Goal: Task Accomplishment & Management: Manage account settings

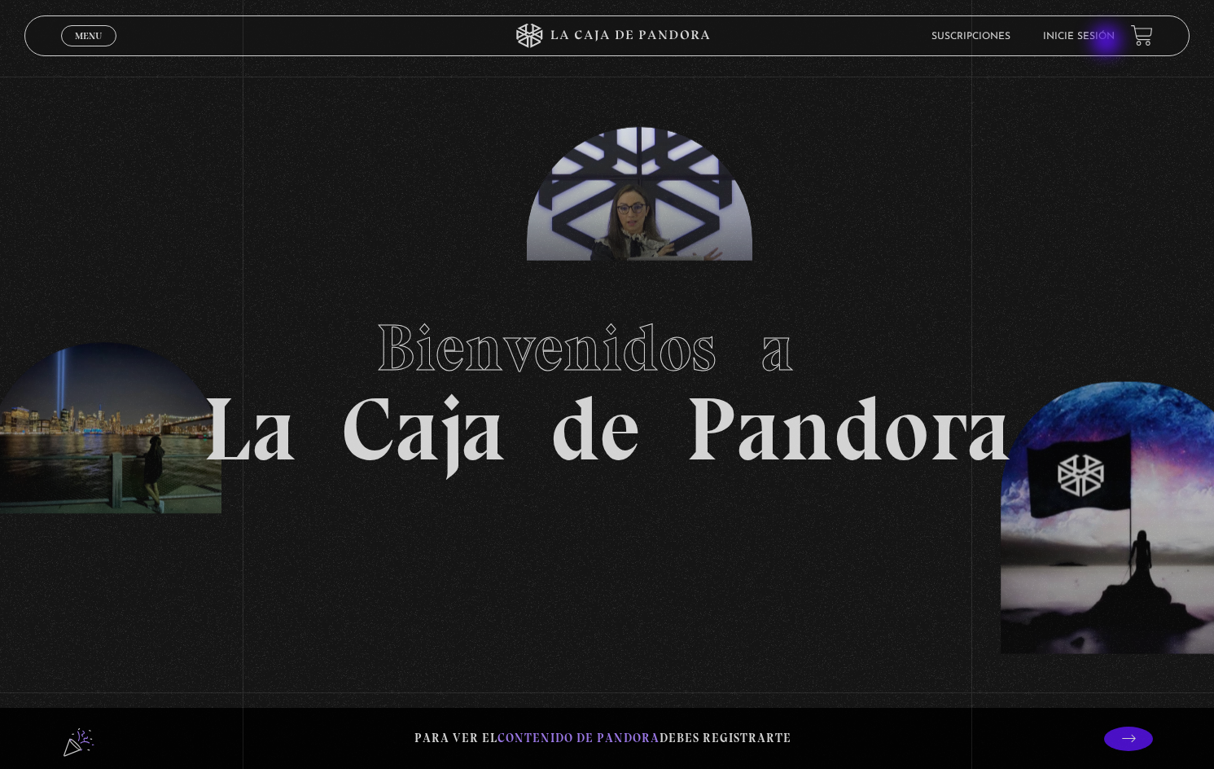
click at [1108, 42] on li "Inicie sesión" at bounding box center [1079, 36] width 72 height 25
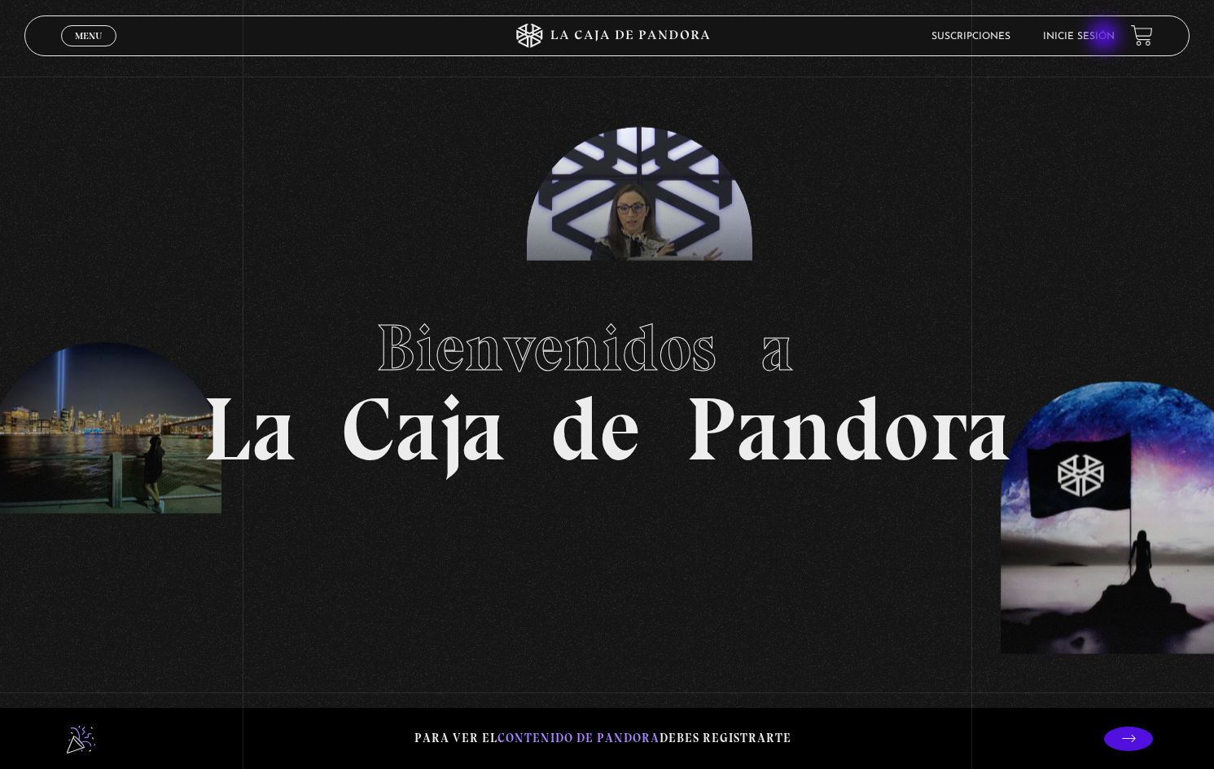
click at [1106, 37] on link "Inicie sesión" at bounding box center [1079, 37] width 72 height 10
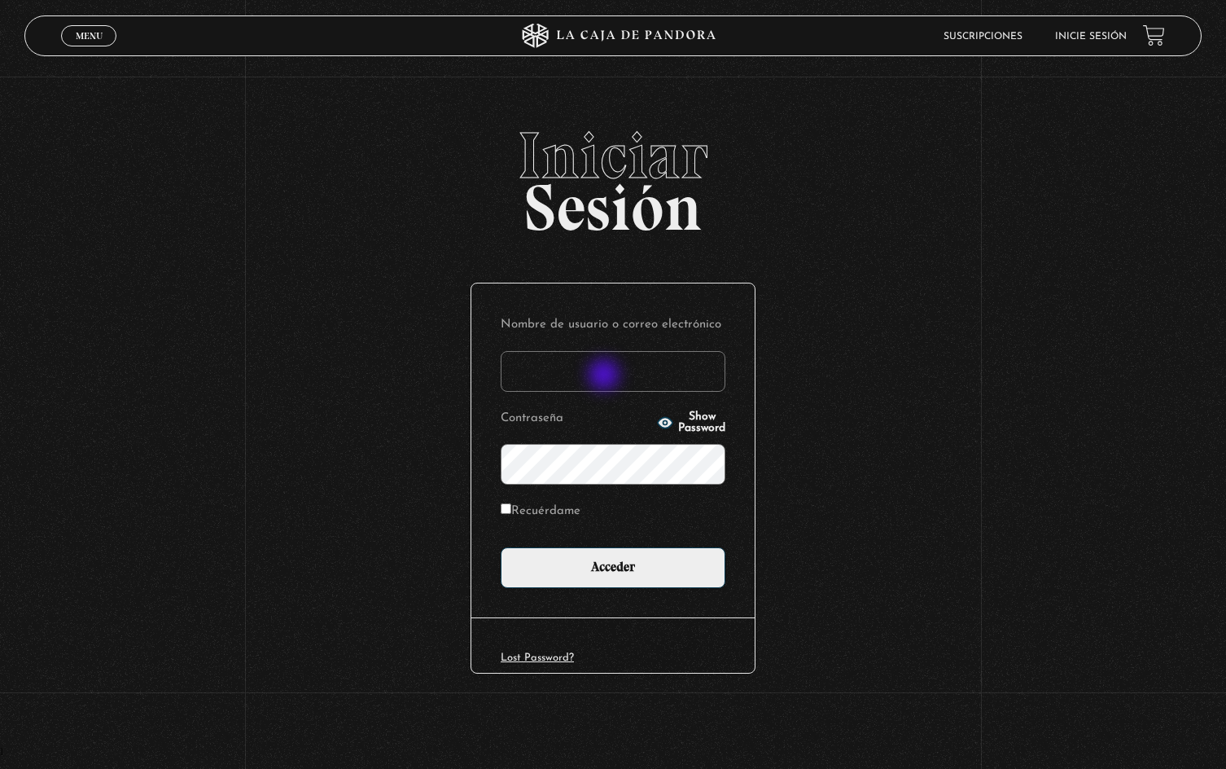
click at [606, 376] on input "Nombre de usuario o correo electrónico" at bounding box center [613, 371] width 225 height 41
type input "marilynalvarez09@hotmail.com"
click at [501, 547] on input "Acceder" at bounding box center [613, 567] width 225 height 41
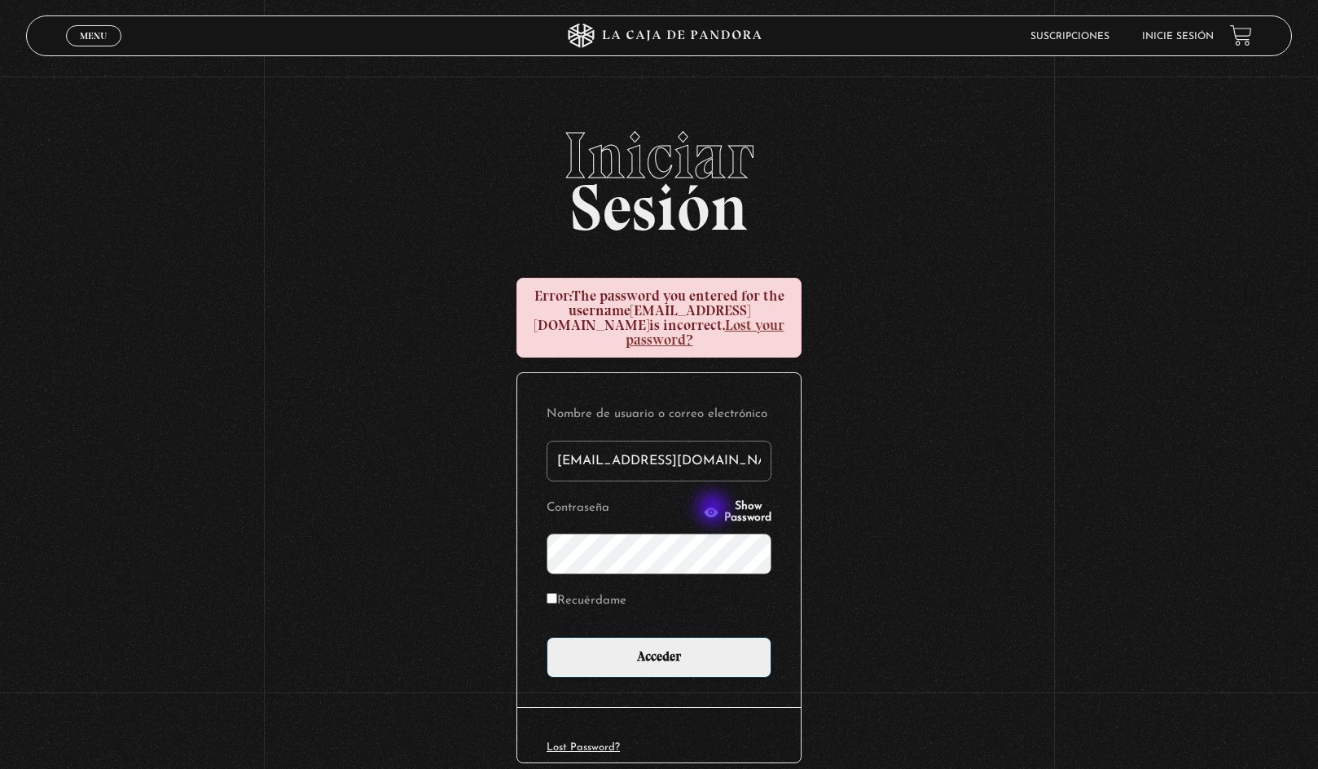
drag, startPoint x: 714, startPoint y: 510, endPoint x: 685, endPoint y: 523, distance: 32.1
click at [724, 510] on span "Show Password" at bounding box center [747, 512] width 47 height 23
click at [546, 637] on input "Acceder" at bounding box center [658, 657] width 225 height 41
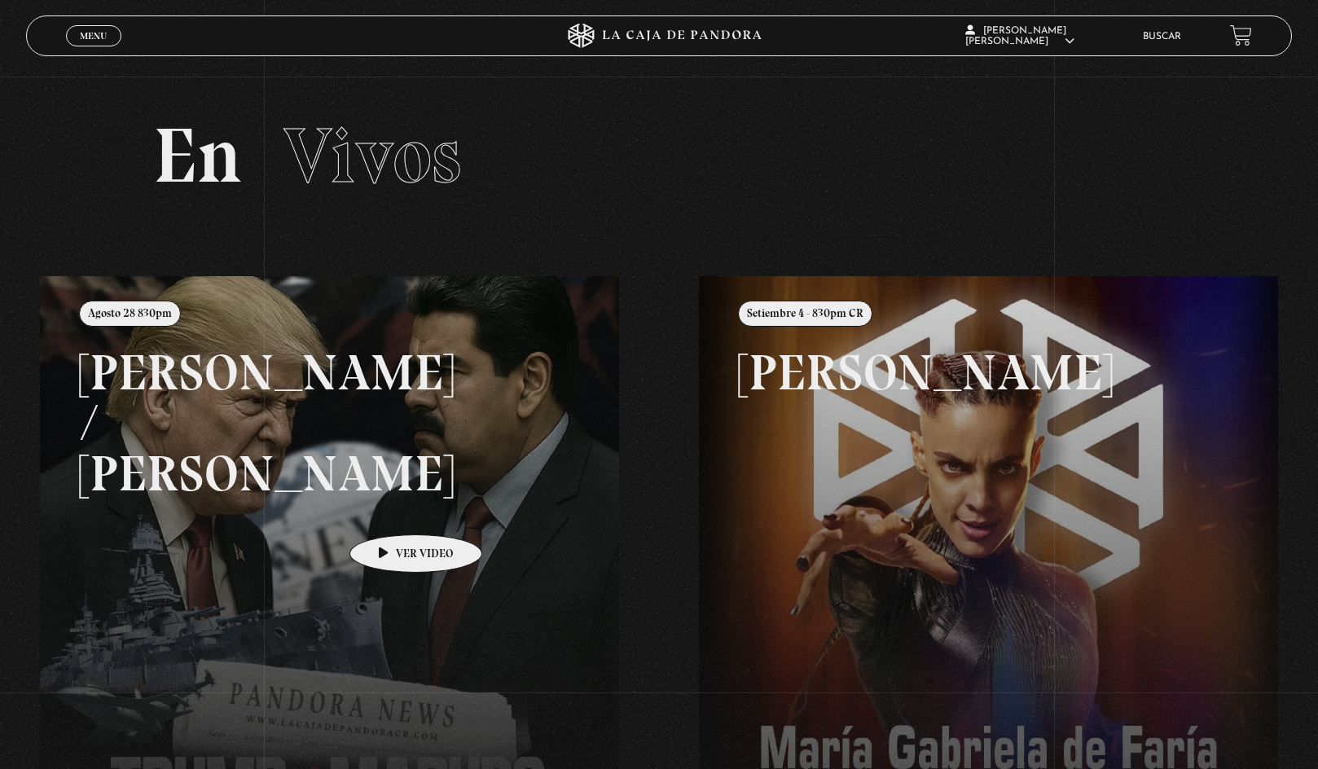
drag, startPoint x: 390, startPoint y: 509, endPoint x: 488, endPoint y: 533, distance: 100.7
click at [390, 509] on link at bounding box center [699, 660] width 1318 height 769
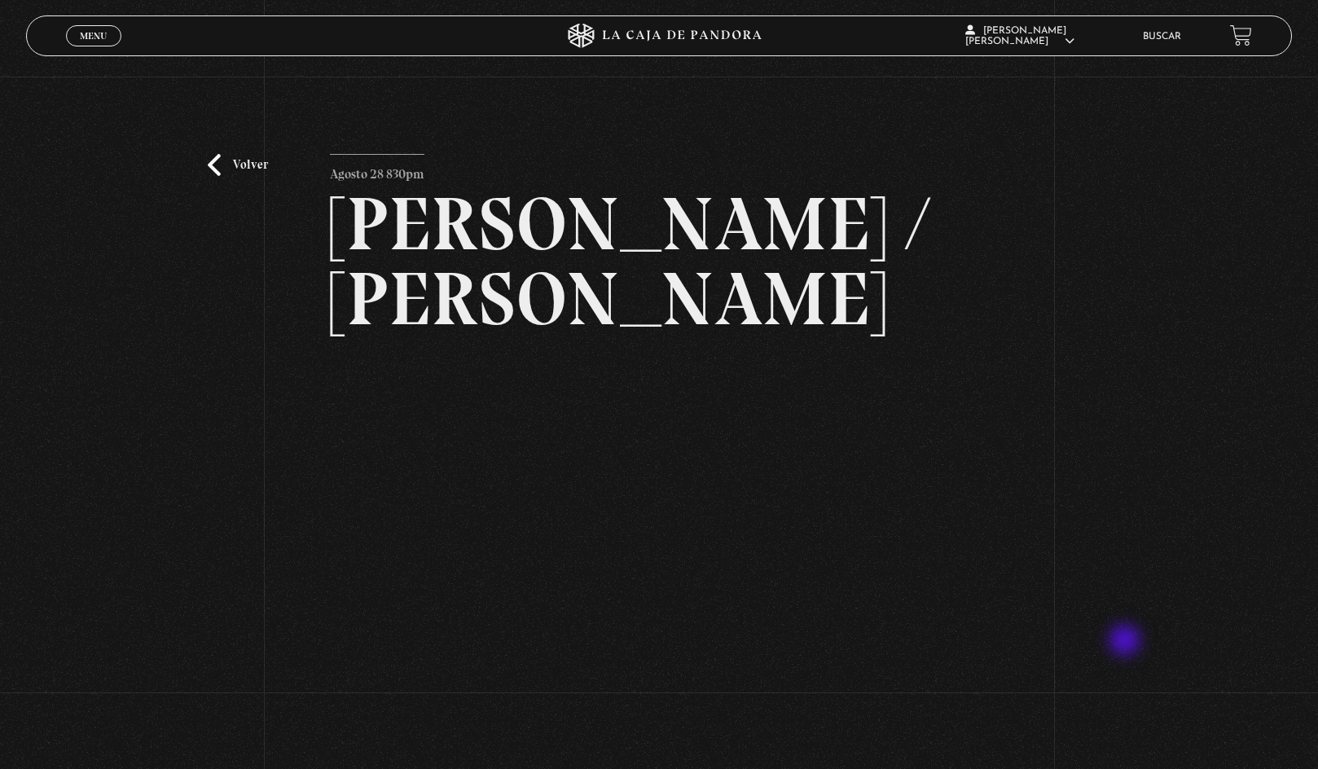
click at [1126, 642] on div "Volver Agosto 28 830pm [PERSON_NAME] / [GEOGRAPHIC_DATA]" at bounding box center [659, 420] width 1318 height 686
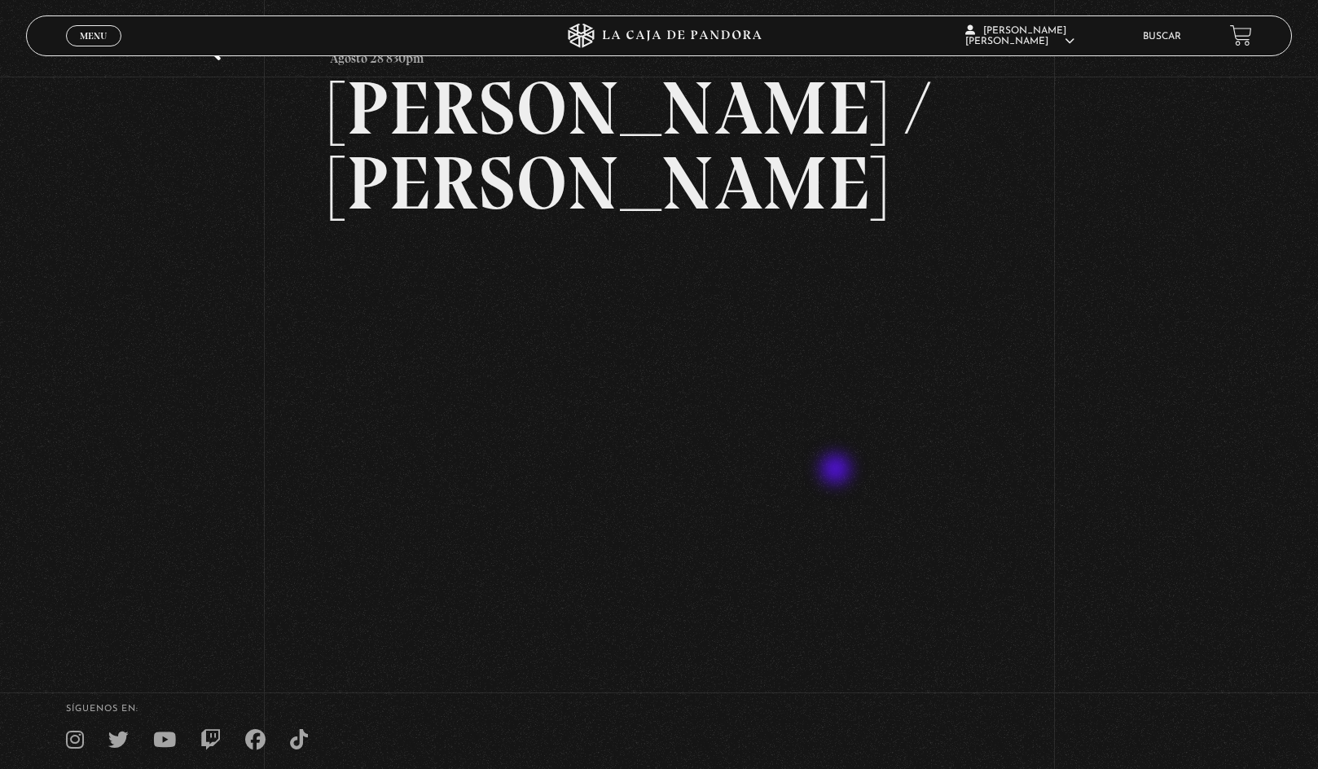
scroll to position [9, 0]
